Goal: Check status: Check status

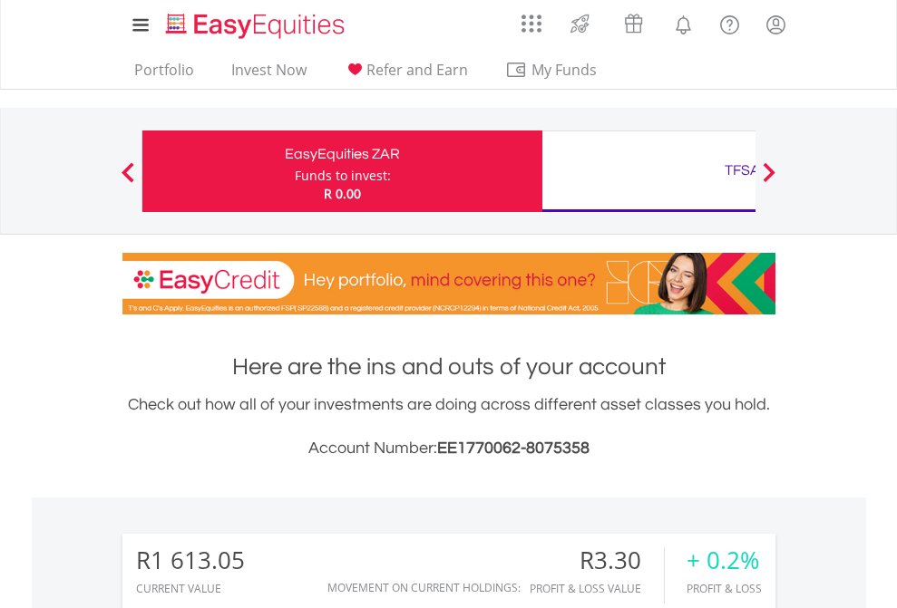
click at [295, 171] on div "Funds to invest:" at bounding box center [343, 176] width 96 height 18
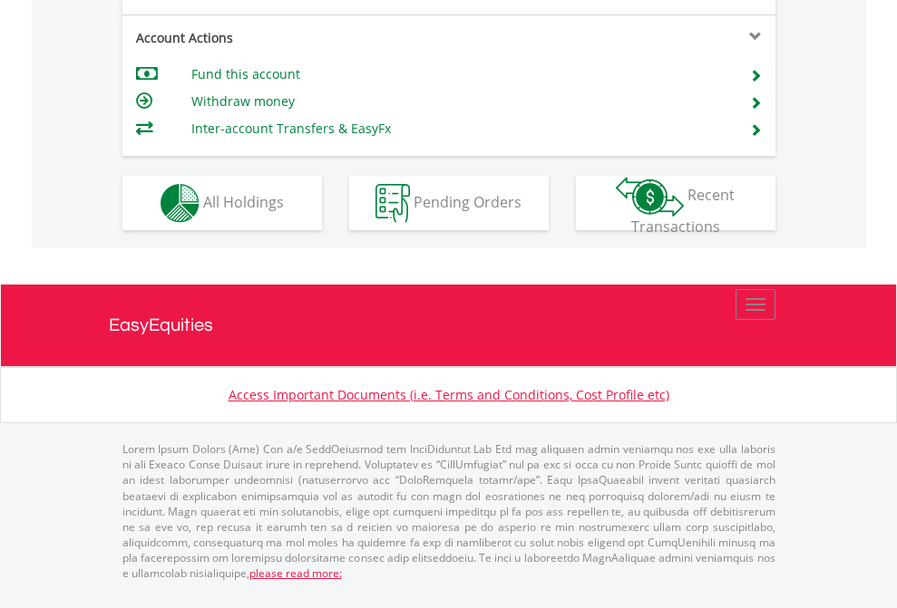
scroll to position [1618, 0]
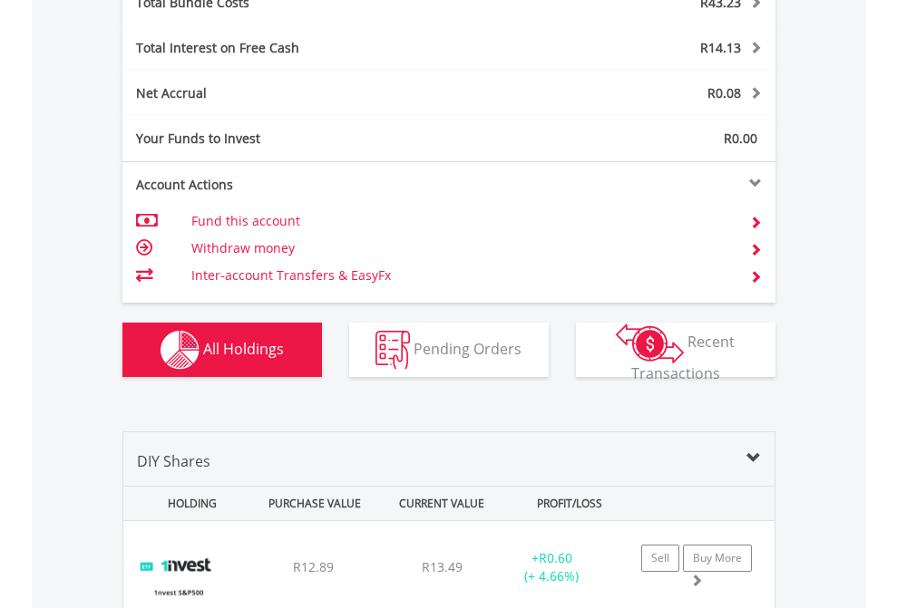
scroll to position [2125, 0]
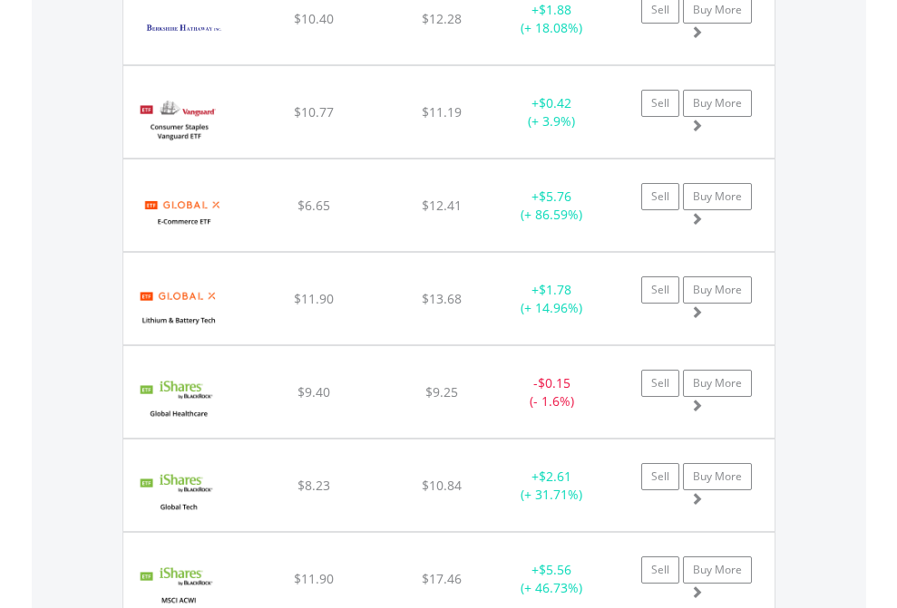
scroll to position [2053, 0]
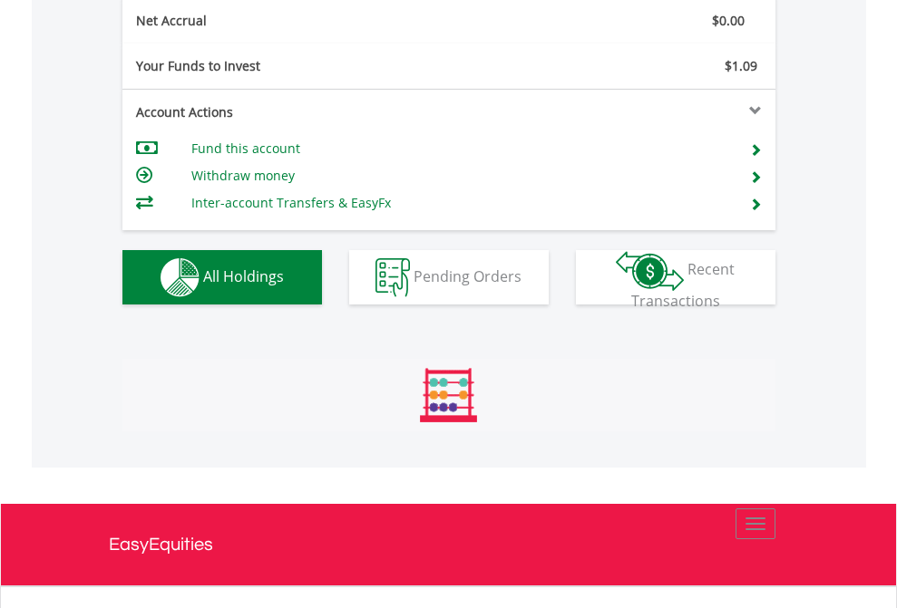
scroll to position [174, 285]
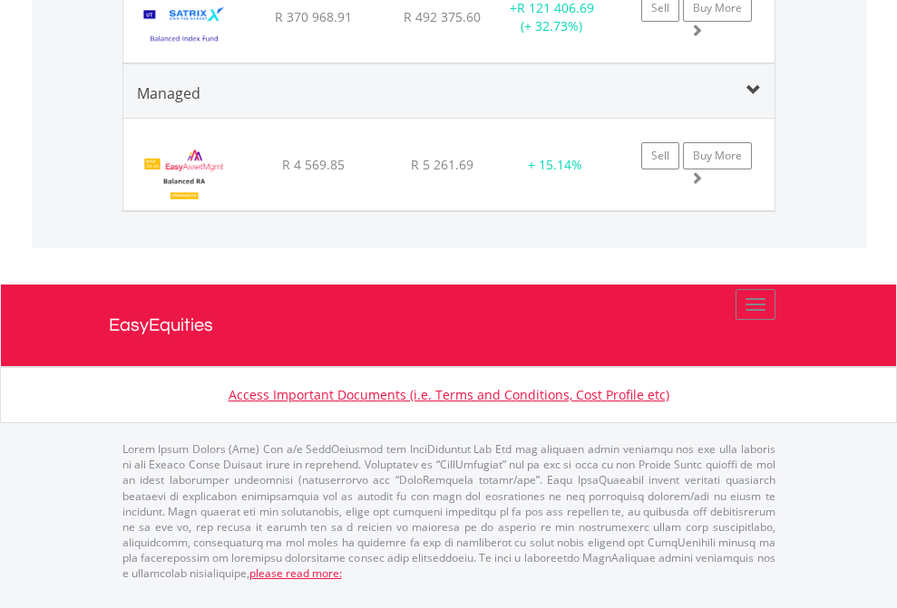
scroll to position [1810, 0]
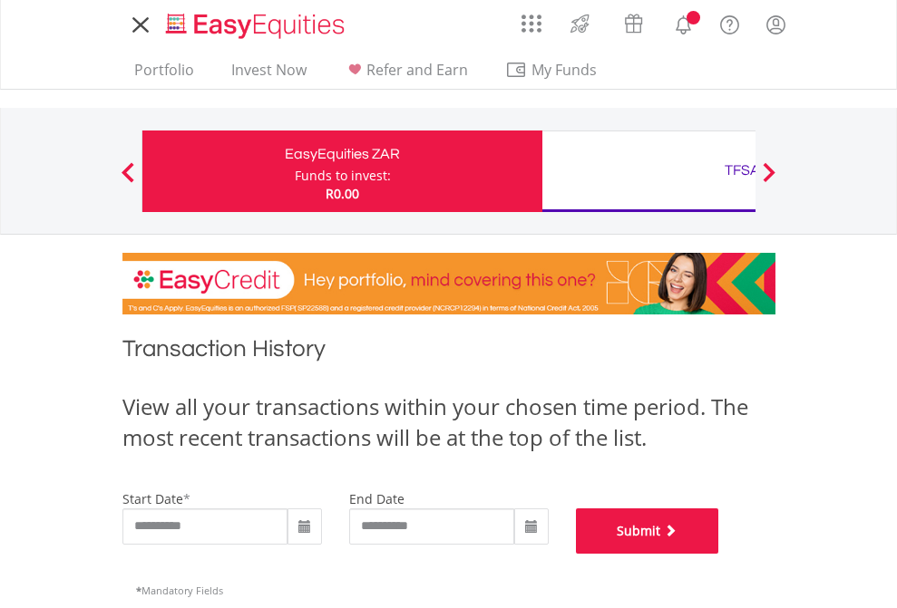
click at [719, 554] on button "Submit" at bounding box center [647, 531] width 143 height 45
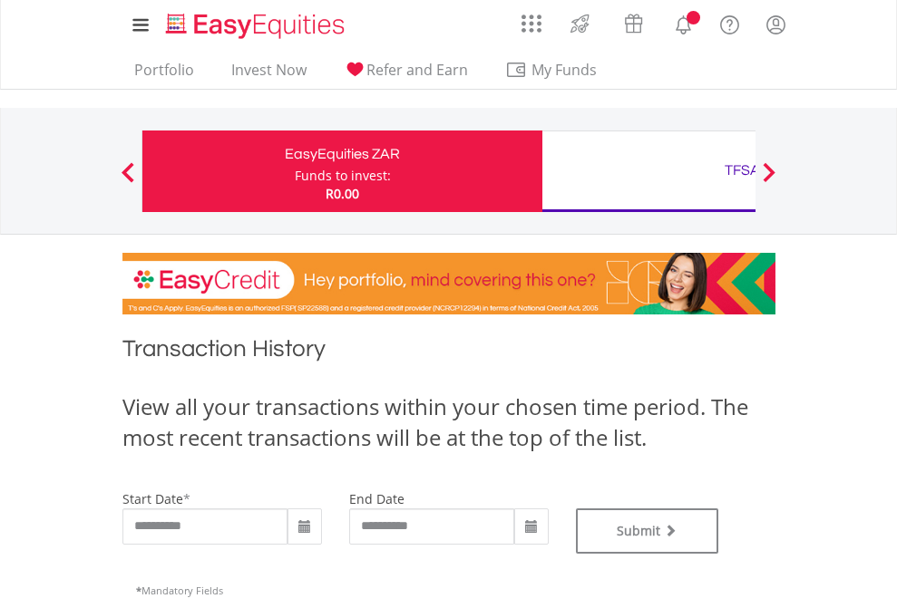
click at [648, 171] on div "TFSA" at bounding box center [742, 170] width 378 height 25
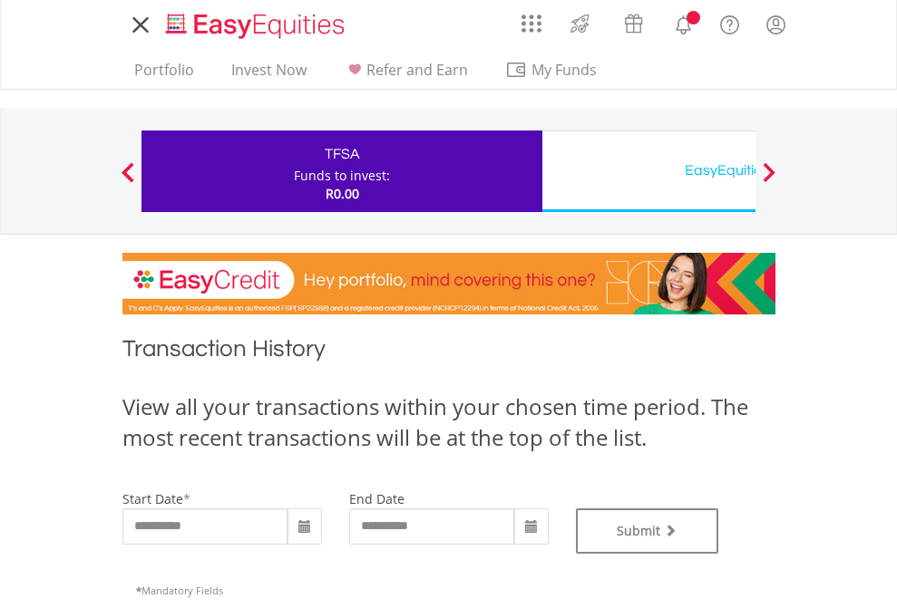
type input "**********"
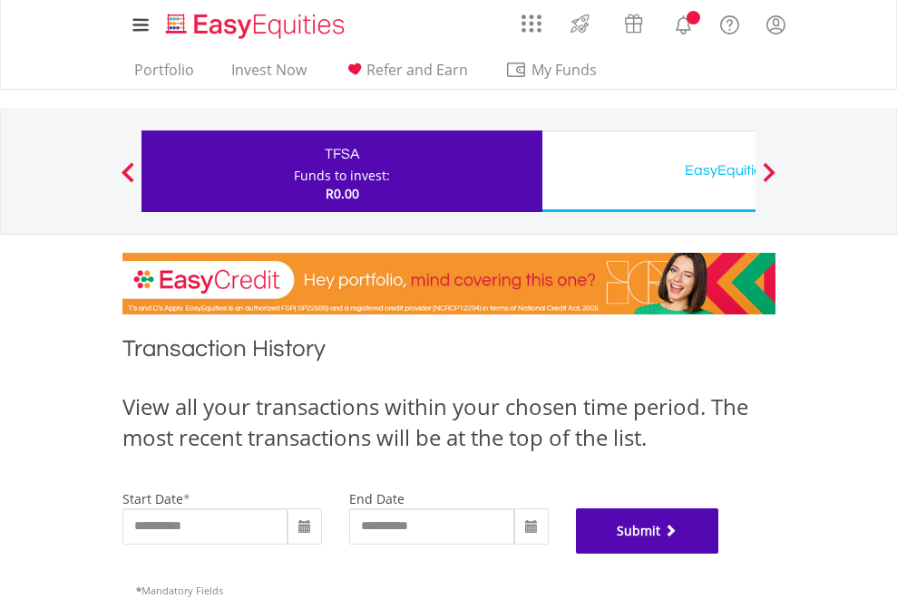
click at [719, 554] on button "Submit" at bounding box center [647, 531] width 143 height 45
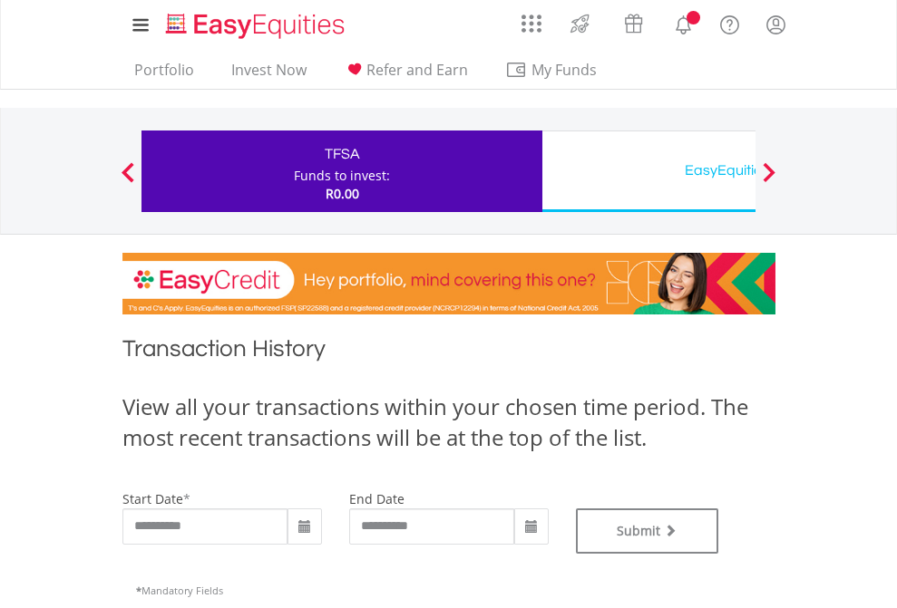
click at [648, 171] on div "EasyEquities USD" at bounding box center [742, 170] width 378 height 25
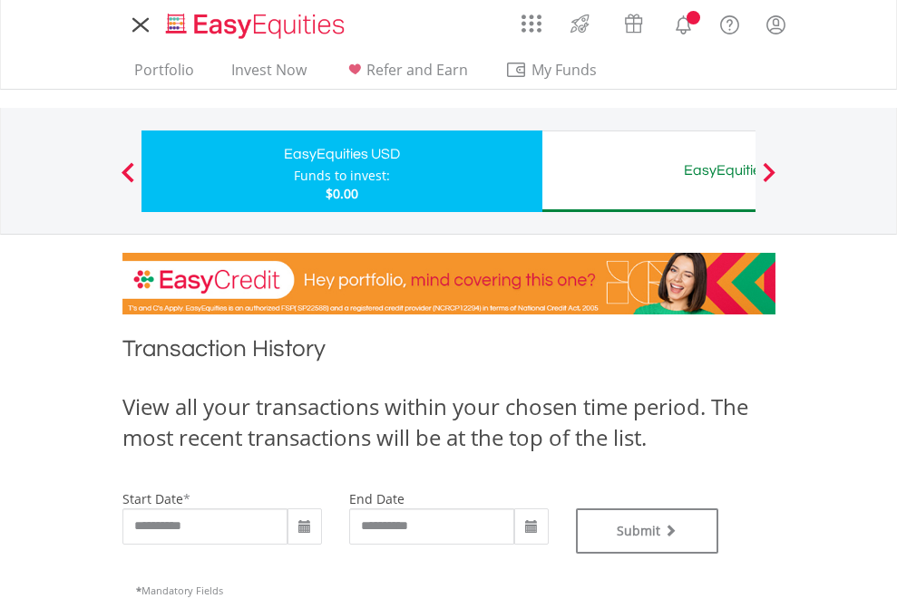
type input "**********"
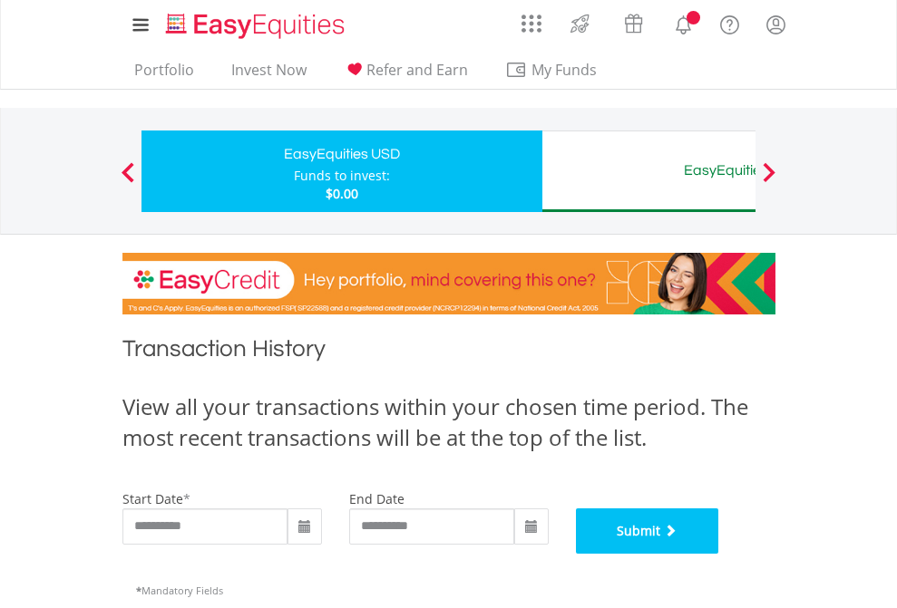
click at [719, 554] on button "Submit" at bounding box center [647, 531] width 143 height 45
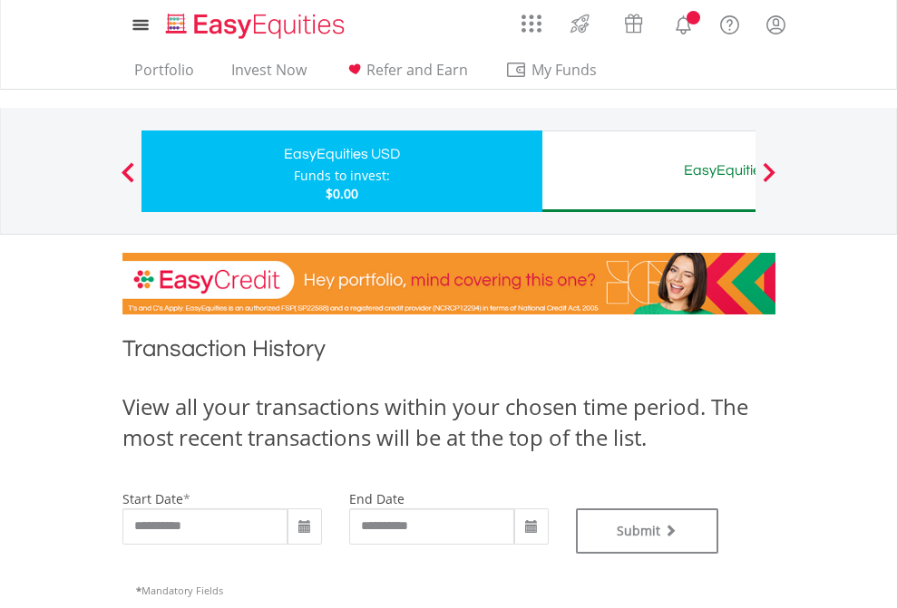
click at [648, 171] on div "EasyEquities AUD" at bounding box center [742, 170] width 378 height 25
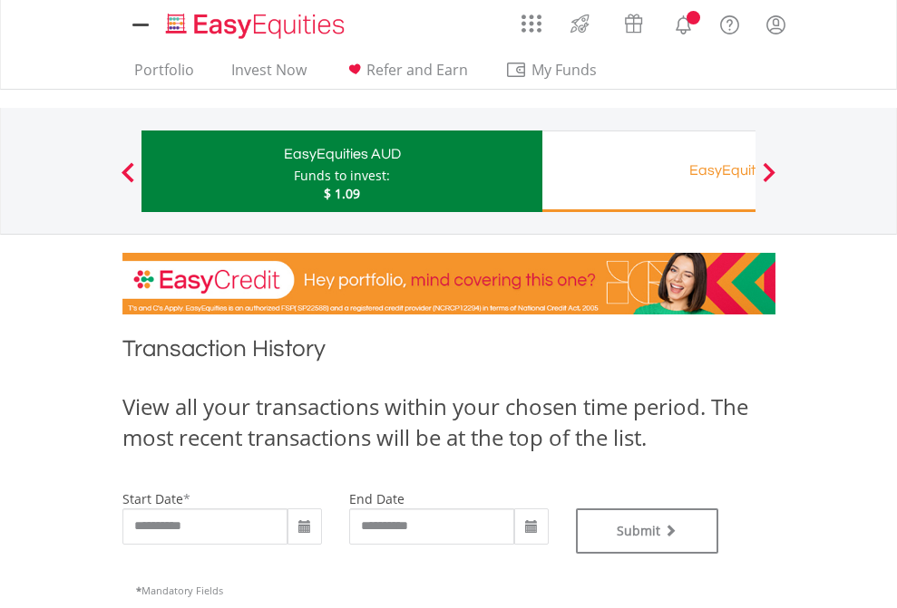
type input "**********"
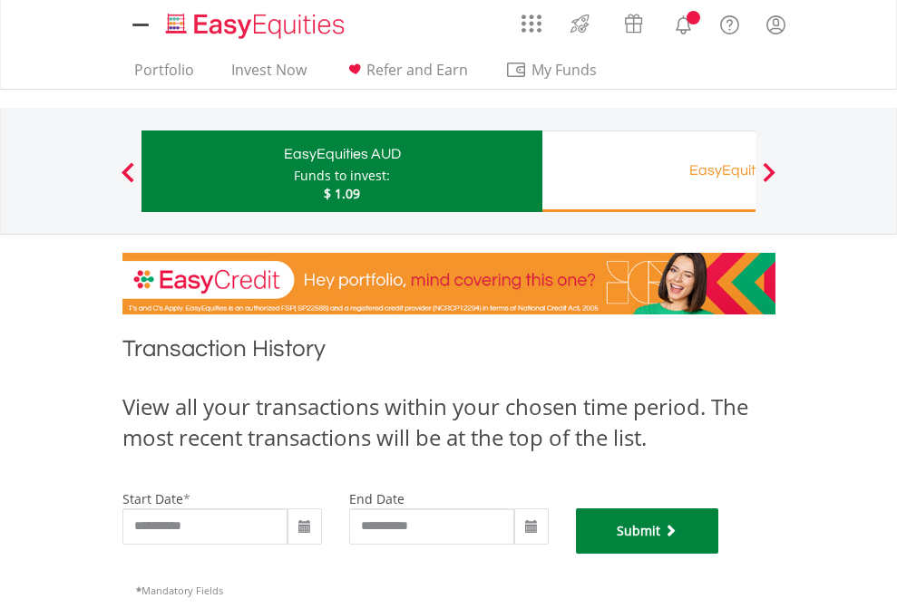
click at [719, 554] on button "Submit" at bounding box center [647, 531] width 143 height 45
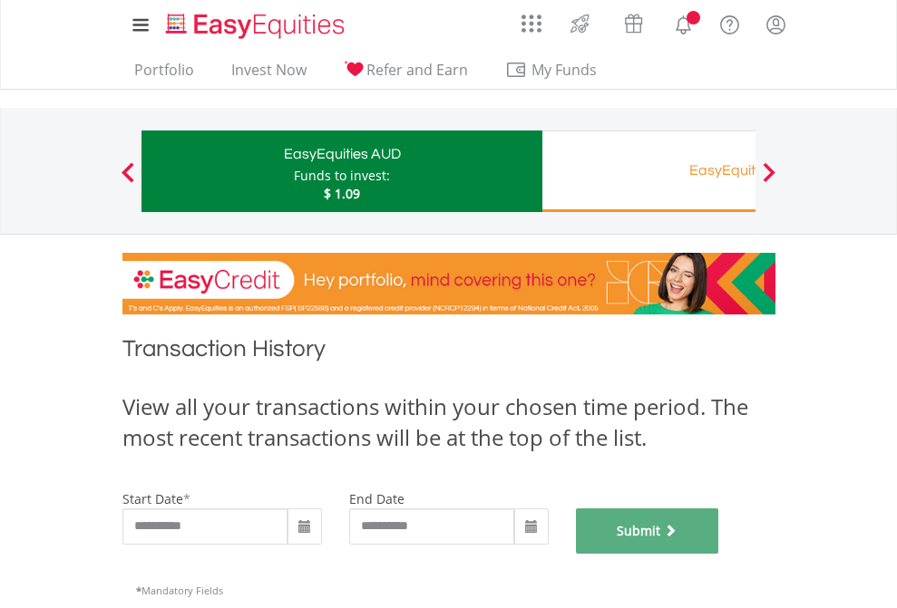
scroll to position [735, 0]
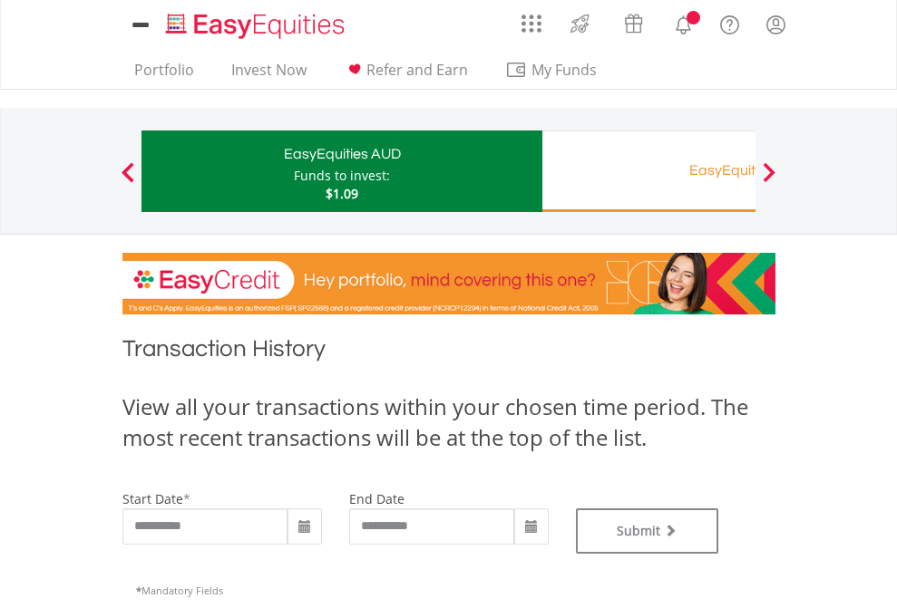
click at [648, 171] on div "EasyEquities RA" at bounding box center [742, 170] width 378 height 25
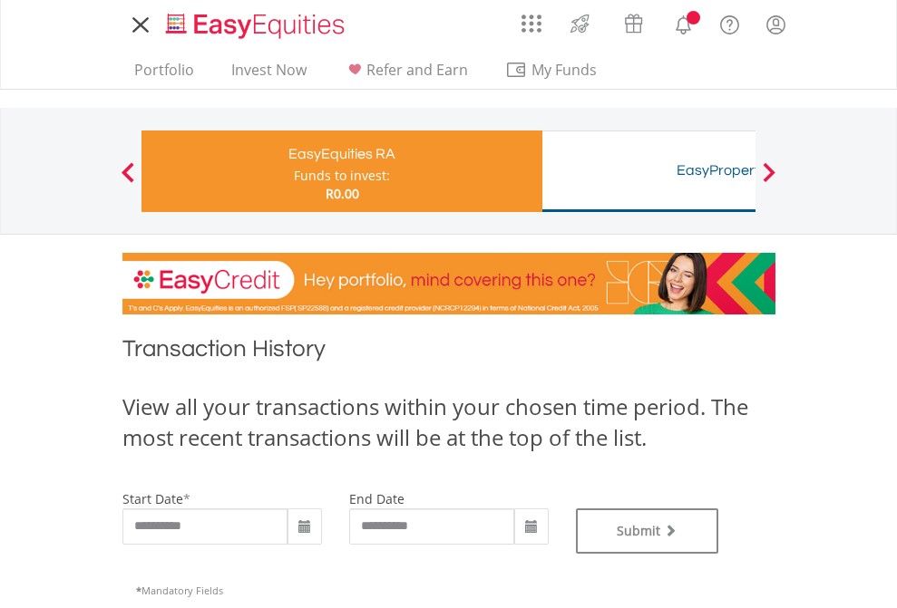
type input "**********"
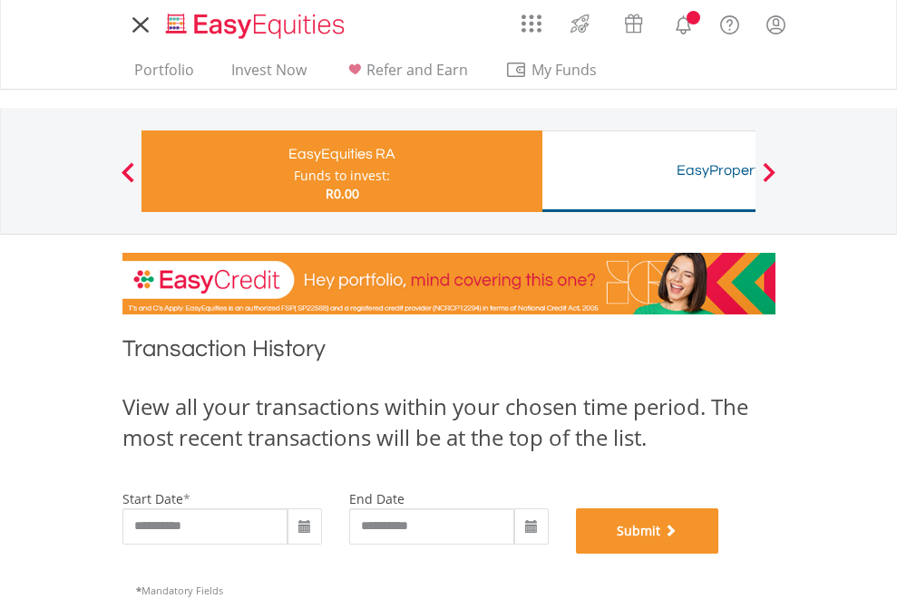
click at [719, 554] on button "Submit" at bounding box center [647, 531] width 143 height 45
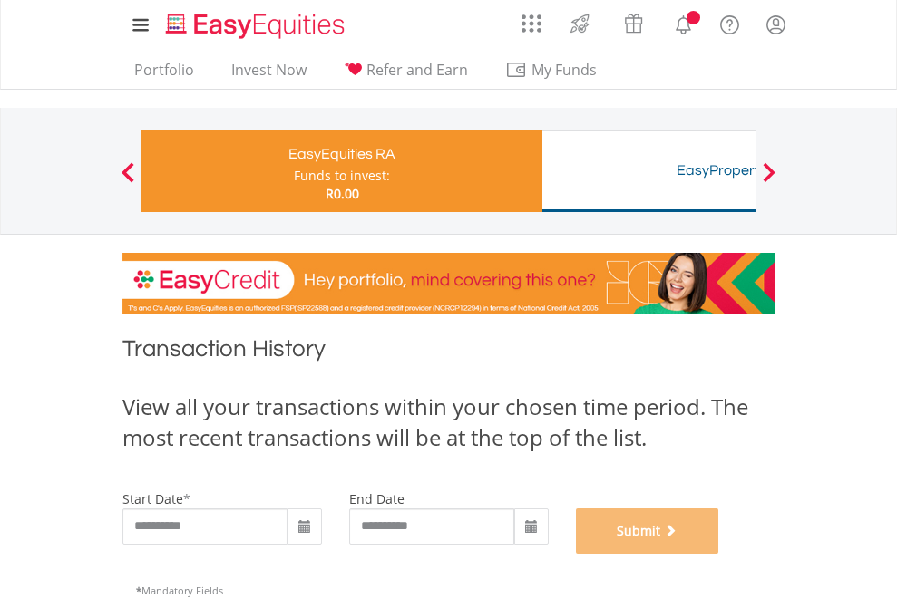
scroll to position [735, 0]
